Goal: Browse casually

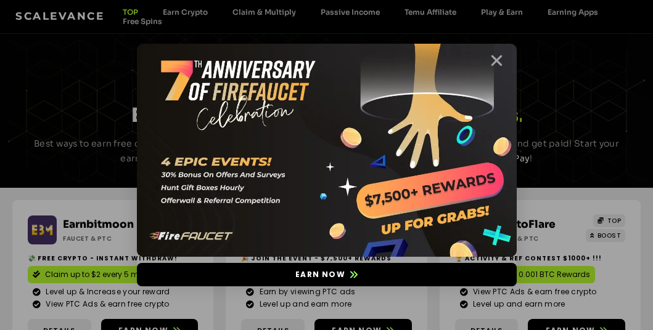
click at [497, 62] on icon "Close" at bounding box center [496, 60] width 15 height 15
click at [498, 57] on icon "Close" at bounding box center [496, 60] width 15 height 15
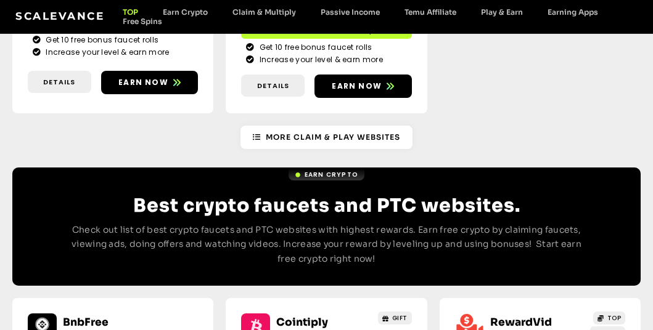
scroll to position [1417, 0]
